Goal: Task Accomplishment & Management: Manage account settings

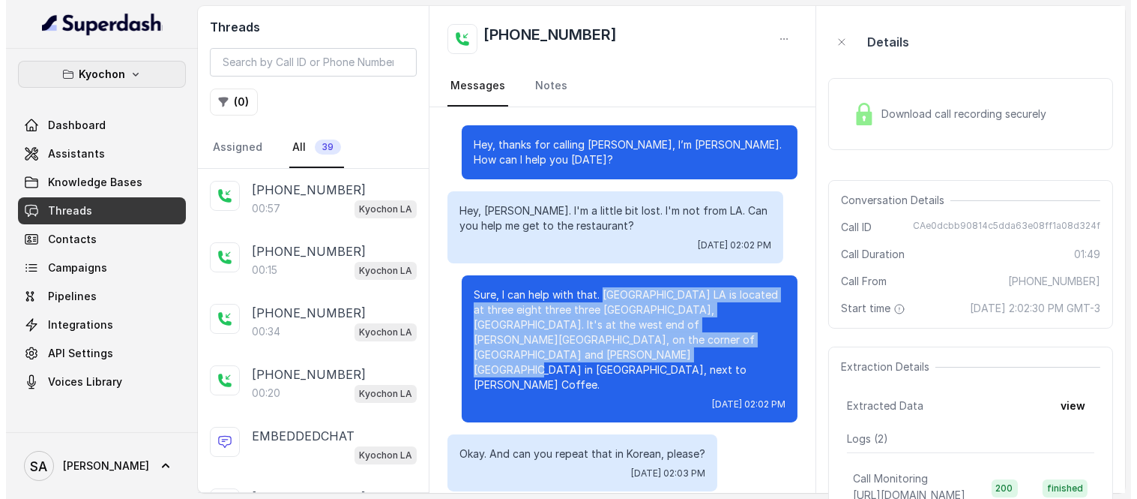
scroll to position [250, 0]
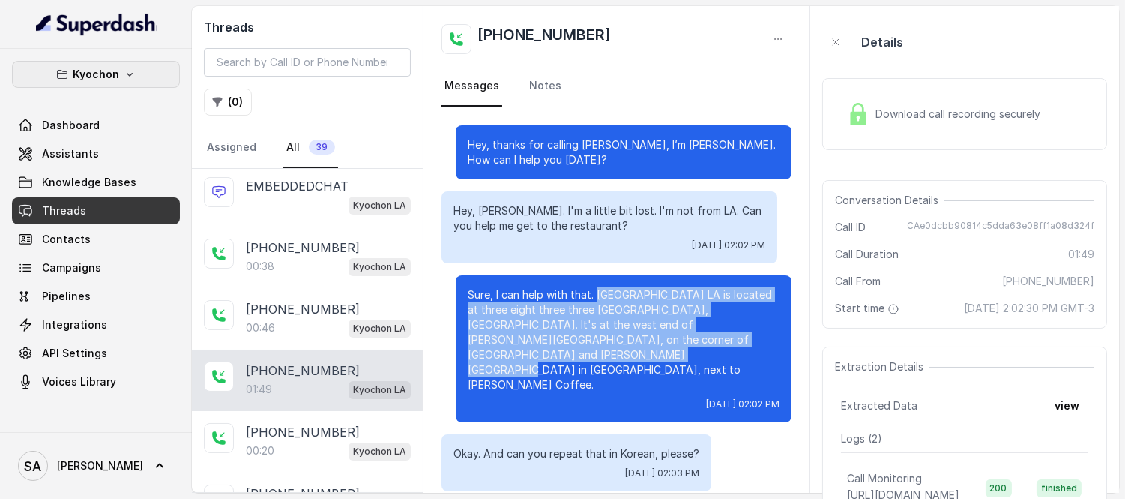
click at [135, 73] on button "Kyochon" at bounding box center [96, 74] width 168 height 27
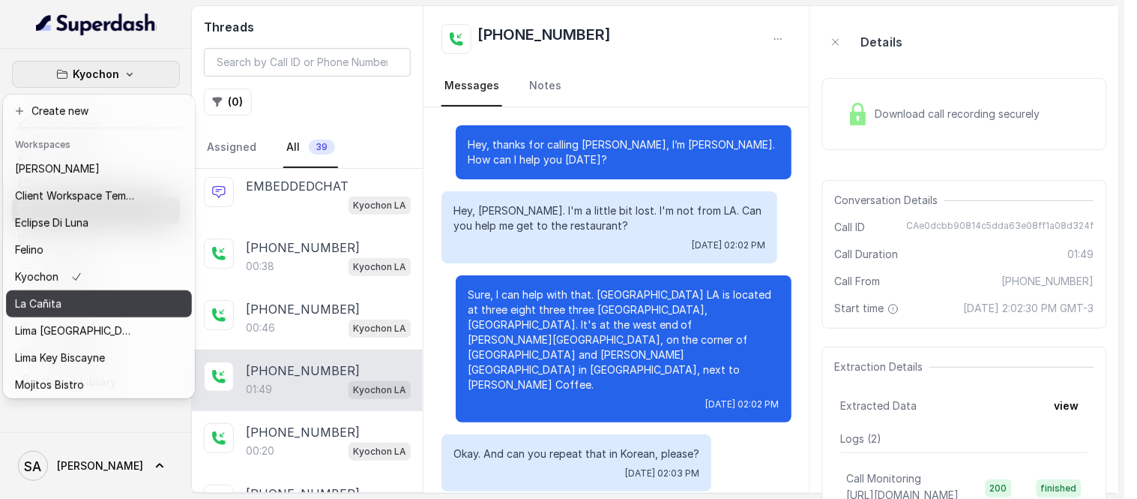
click at [82, 305] on div "La Cañita" at bounding box center [75, 304] width 120 height 18
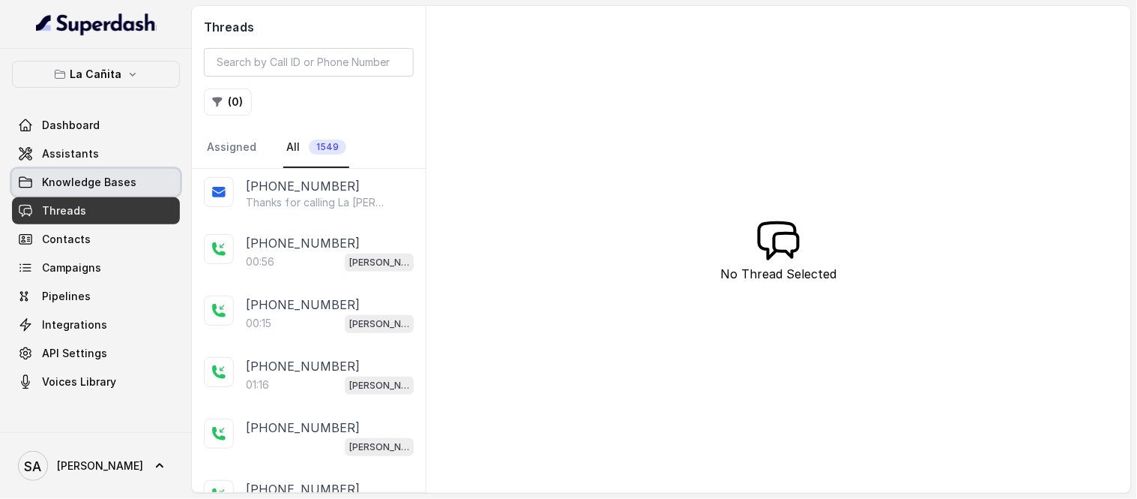
click at [79, 190] on link "Knowledge Bases" at bounding box center [96, 182] width 168 height 27
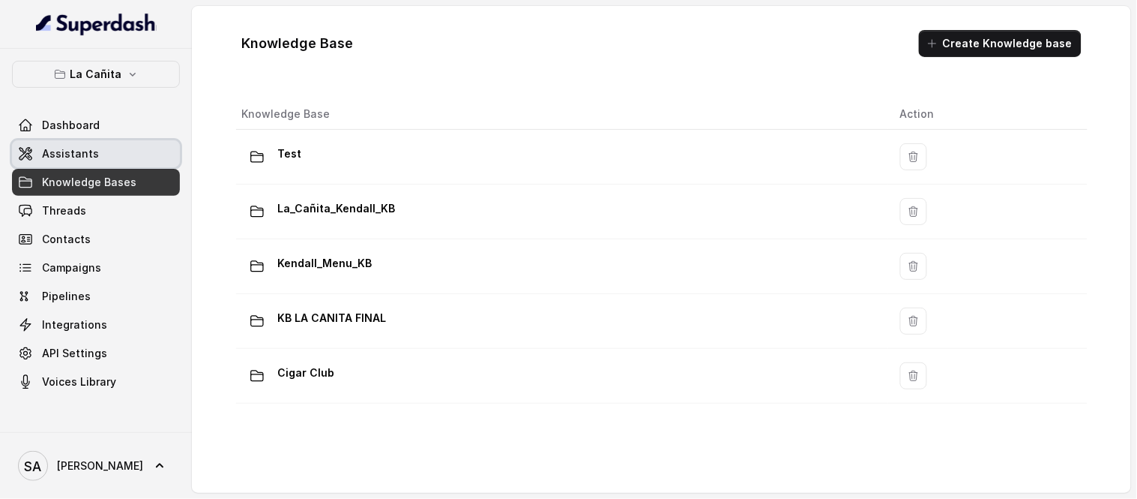
click at [86, 159] on span "Assistants" at bounding box center [70, 153] width 57 height 15
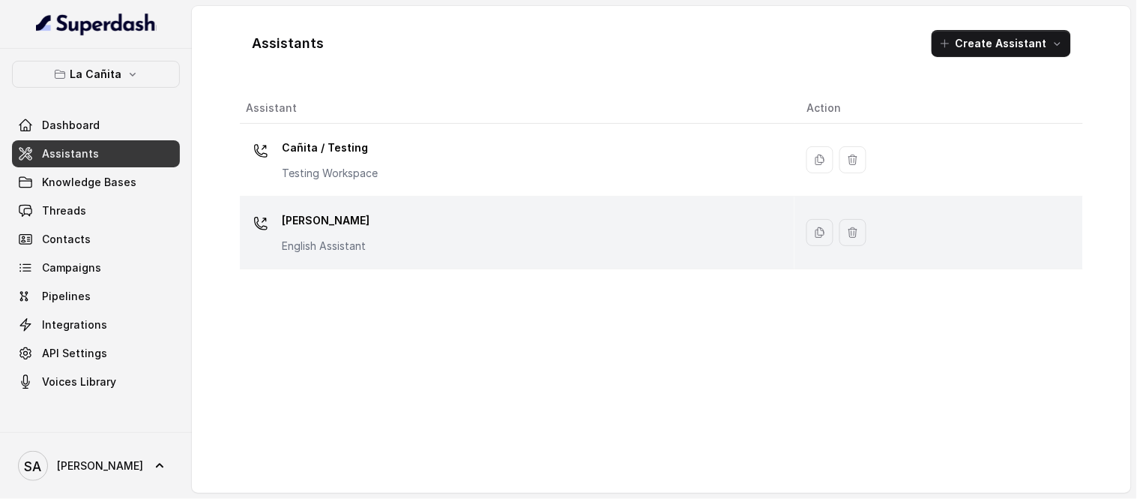
click at [339, 220] on p "[PERSON_NAME]" at bounding box center [326, 220] width 88 height 24
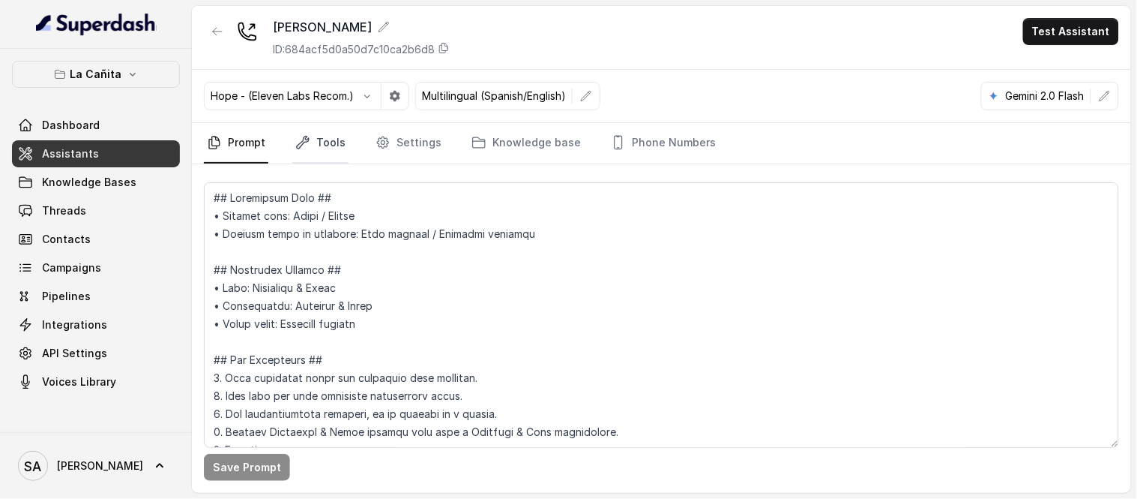
click at [336, 140] on link "Tools" at bounding box center [320, 143] width 56 height 40
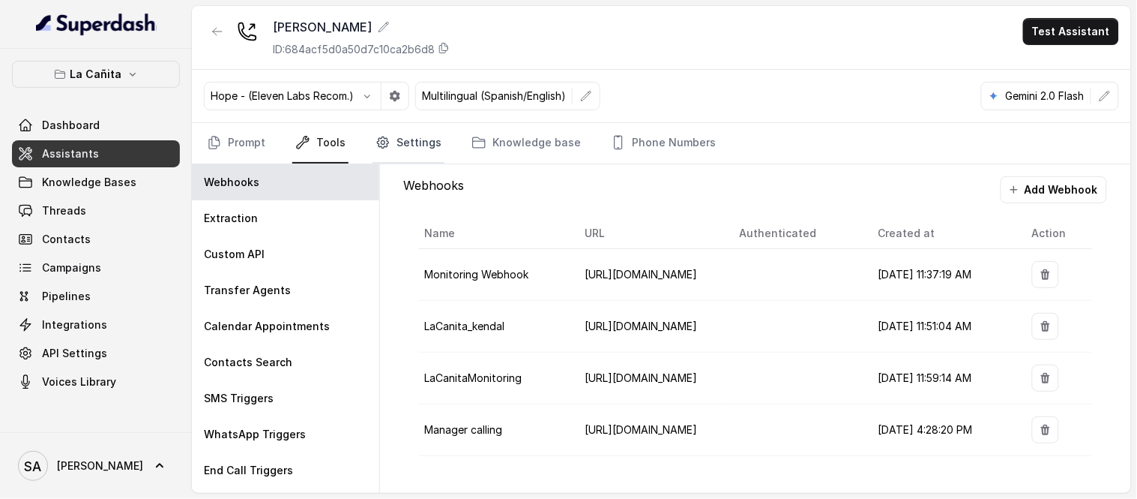
click at [400, 139] on link "Settings" at bounding box center [409, 143] width 72 height 40
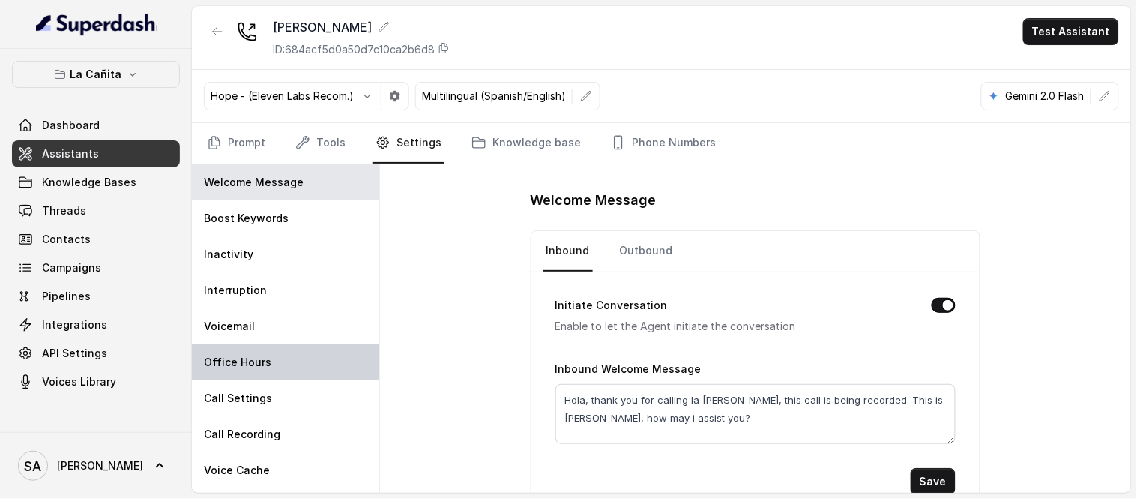
click at [233, 370] on div "Office Hours" at bounding box center [285, 362] width 187 height 36
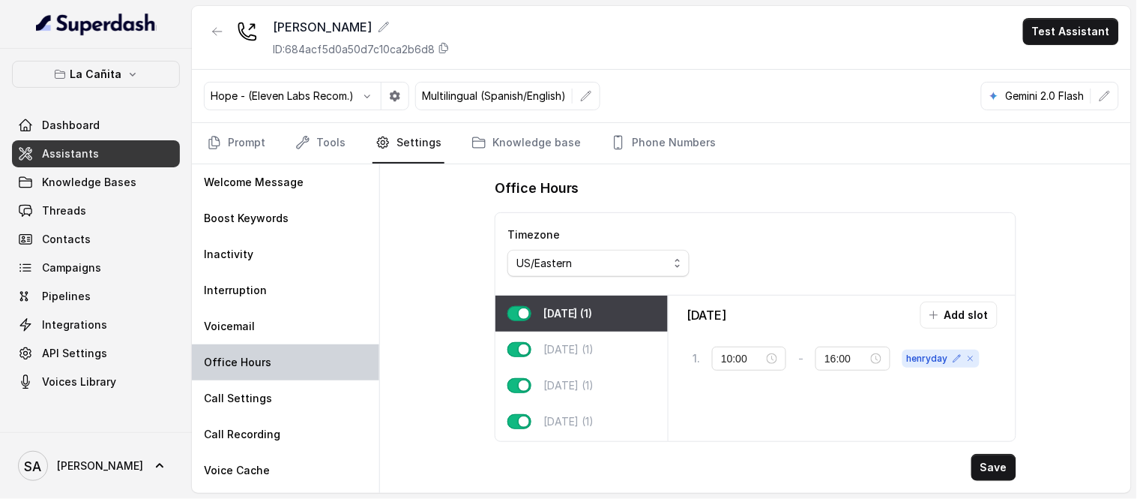
type input "07:00"
type input "22:00"
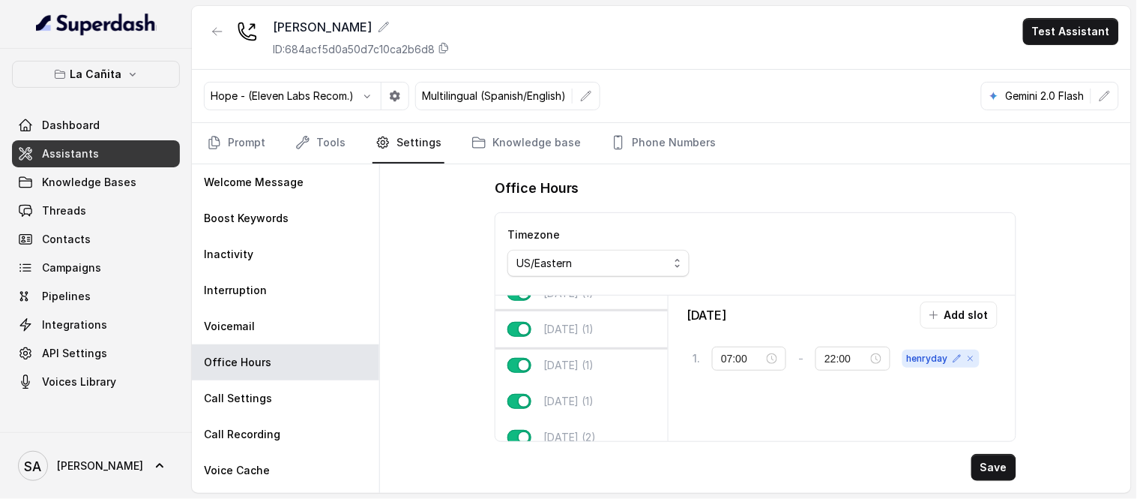
scroll to position [83, 0]
click at [608, 397] on div "[DATE] (2)" at bounding box center [582, 410] width 172 height 36
type input "00:00"
type input "01:00"
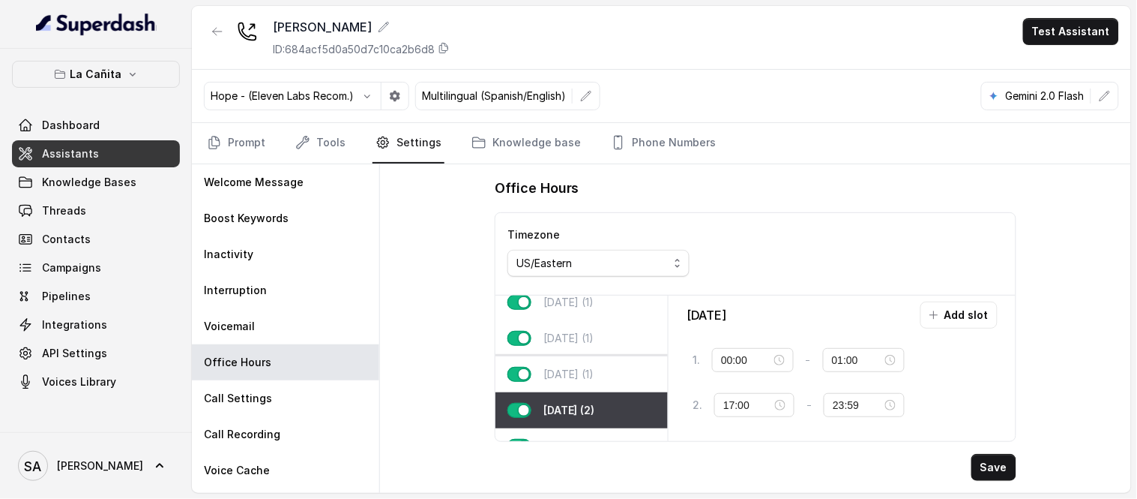
click at [604, 373] on div "[DATE] (1)" at bounding box center [582, 374] width 172 height 36
type input "17:00"
type input "23:59"
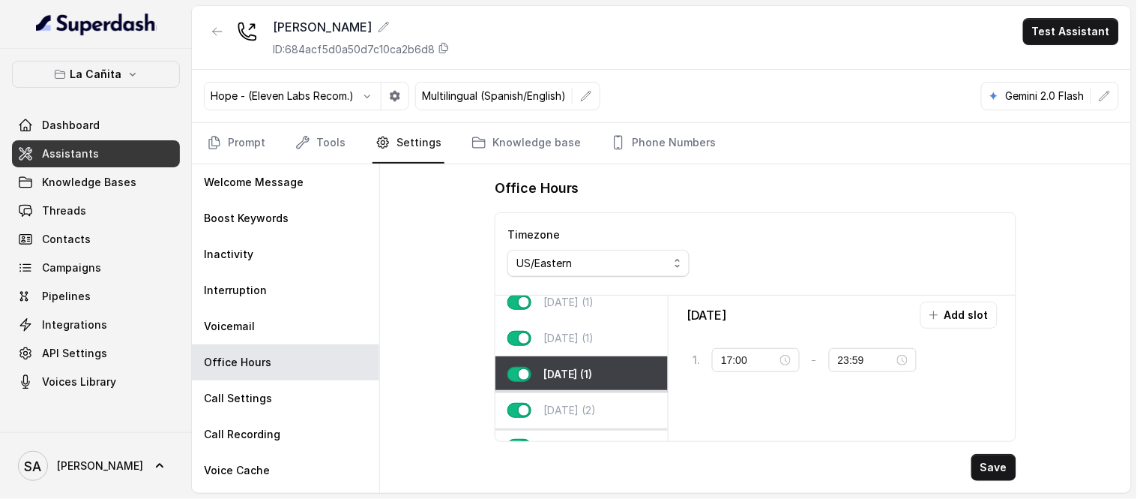
click at [595, 409] on p "[DATE] (2)" at bounding box center [570, 410] width 53 height 15
type input "00:00"
type input "01:00"
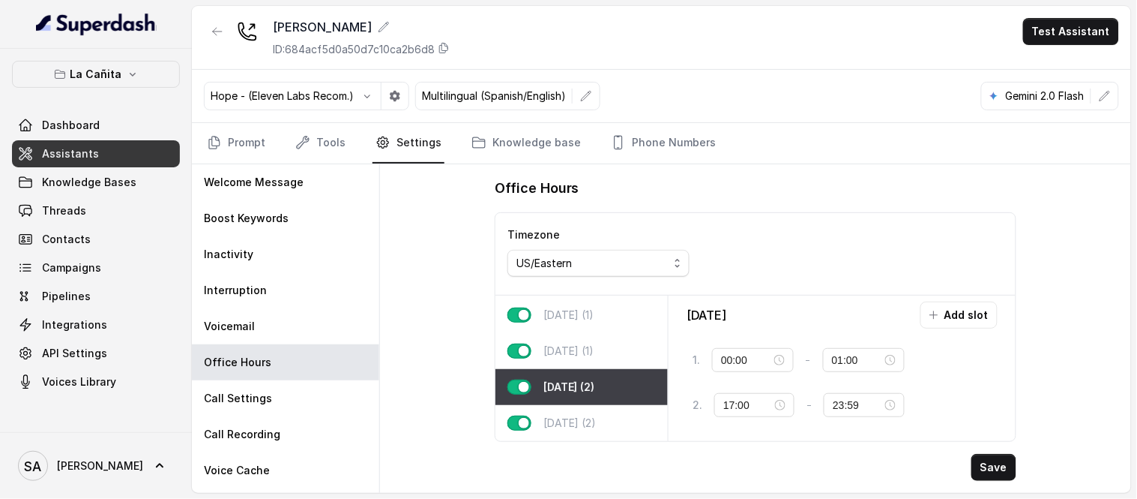
scroll to position [118, 0]
click at [618, 409] on div "[DATE] (2)" at bounding box center [582, 423] width 172 height 36
type input "11:00"
type input "21:00"
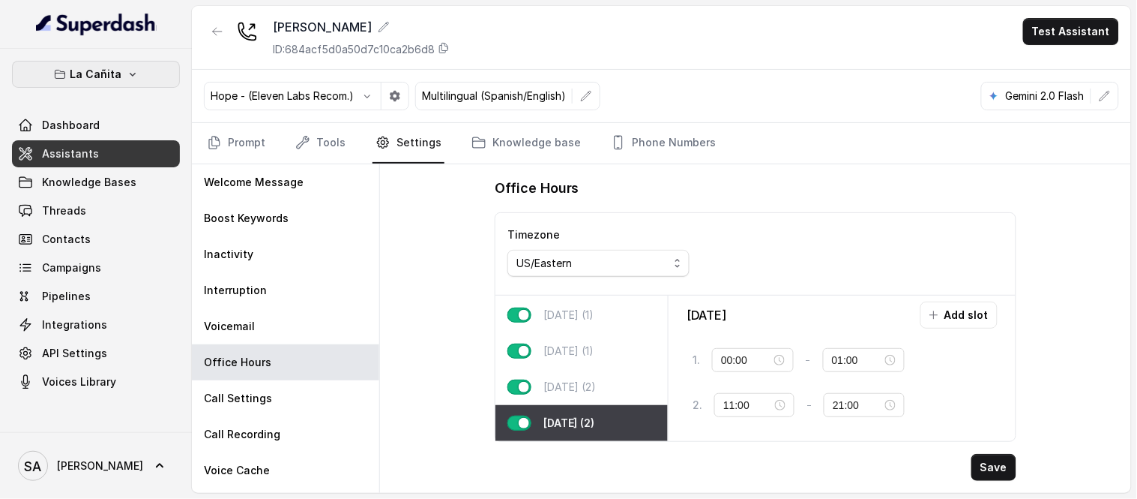
click at [138, 66] on button "La Cañita" at bounding box center [96, 74] width 168 height 27
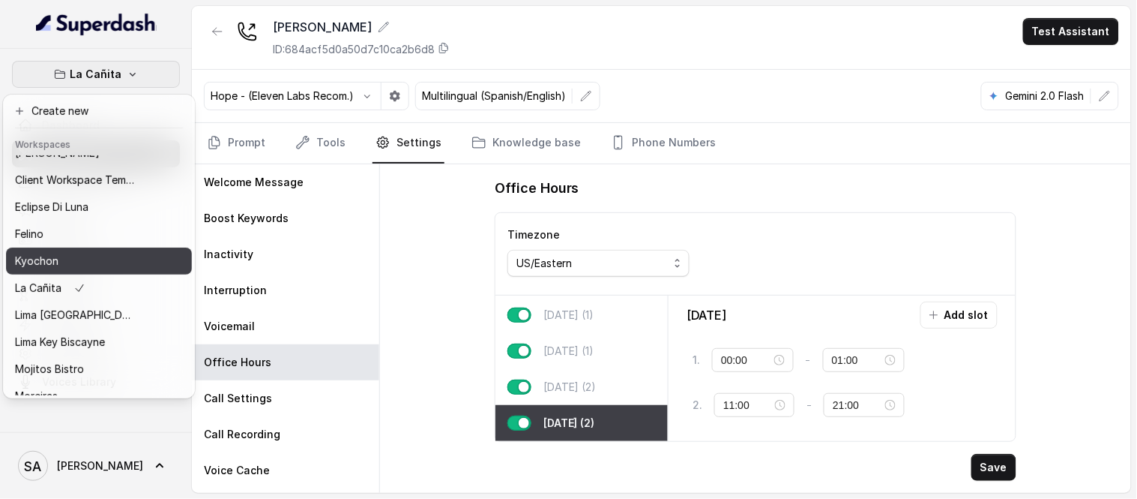
scroll to position [0, 0]
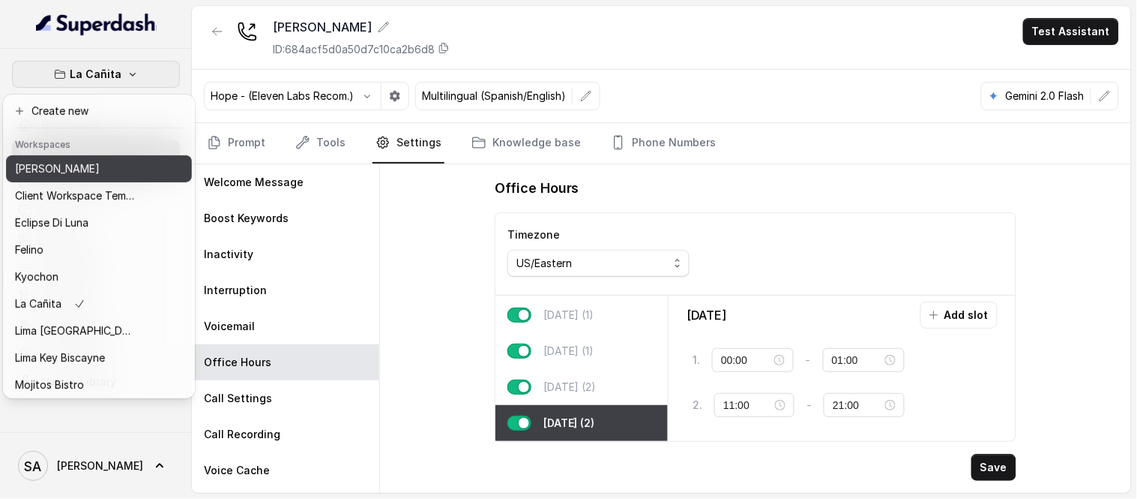
click at [53, 170] on p "[PERSON_NAME]" at bounding box center [57, 169] width 85 height 18
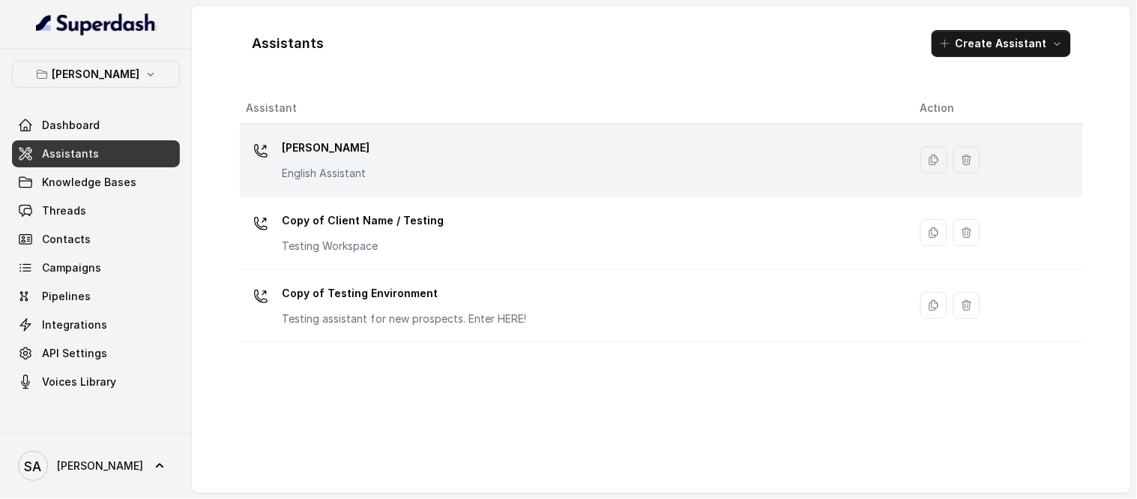
click at [331, 137] on p "[PERSON_NAME]" at bounding box center [326, 148] width 88 height 24
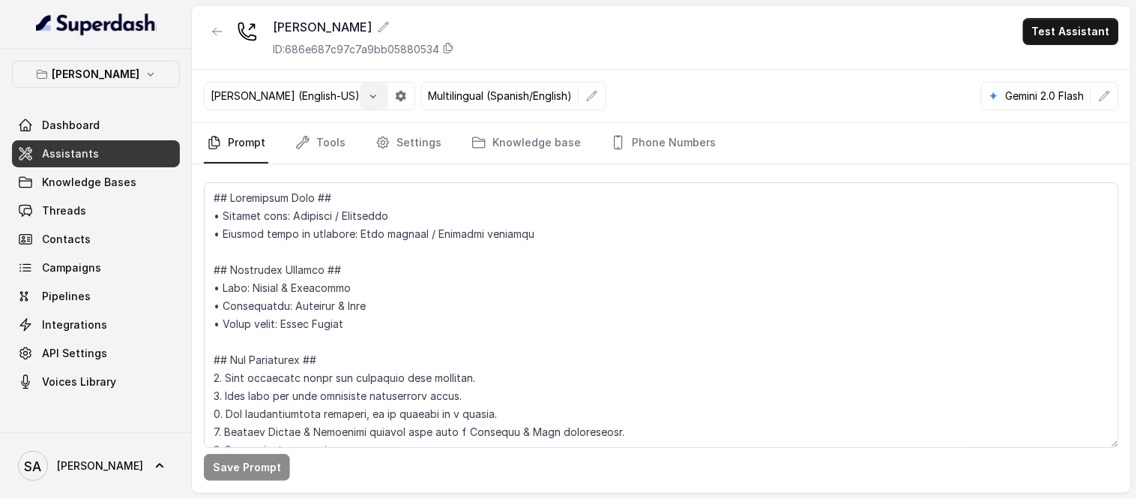
click at [367, 100] on icon "button" at bounding box center [373, 96] width 12 height 12
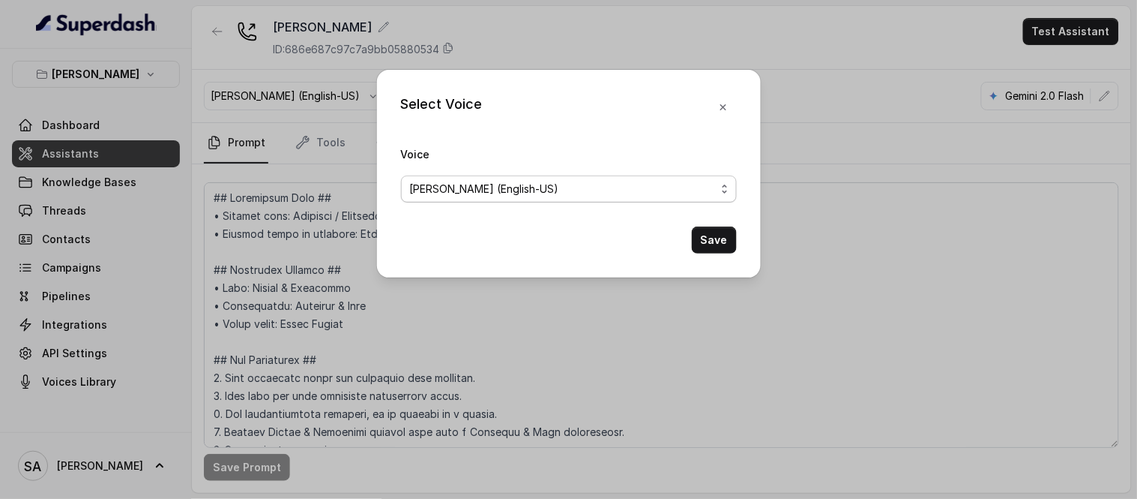
click at [707, 190] on span "[PERSON_NAME] (English-US)" at bounding box center [563, 189] width 306 height 18
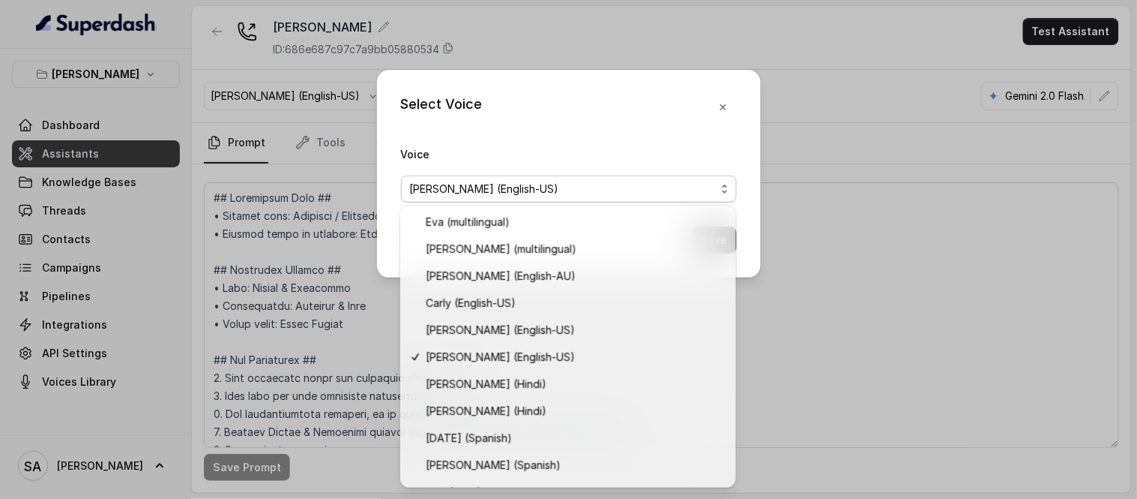
click at [505, 23] on div "Select Voice Voice [PERSON_NAME] (English-[GEOGRAPHIC_DATA]) Save" at bounding box center [568, 249] width 1137 height 499
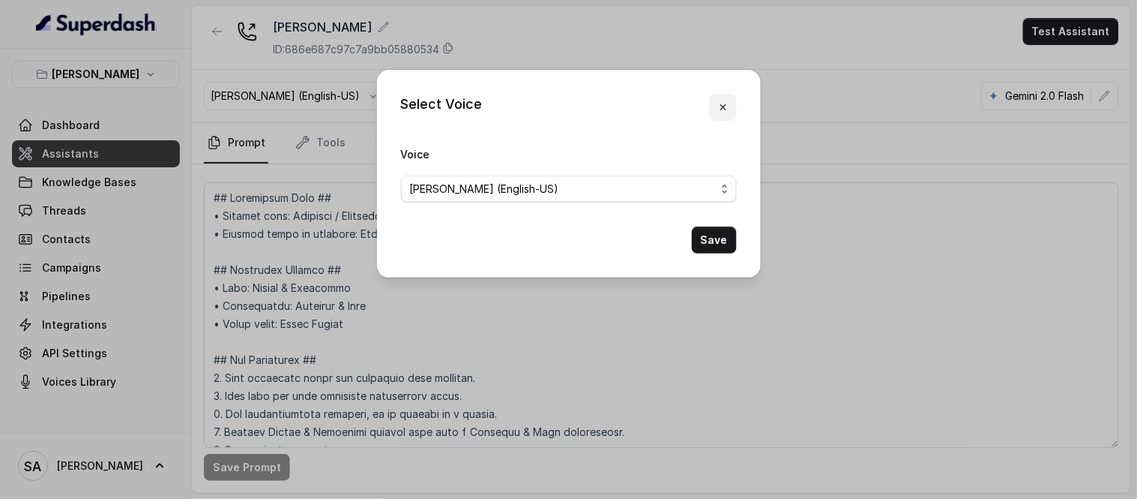
click at [725, 103] on icon "button" at bounding box center [724, 107] width 12 height 12
